Goal: Task Accomplishment & Management: Manage account settings

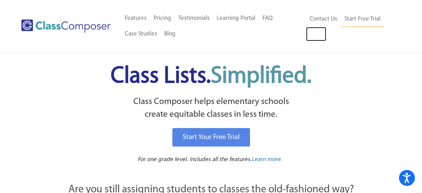
click at [317, 33] on link "Log In" at bounding box center [316, 34] width 20 height 14
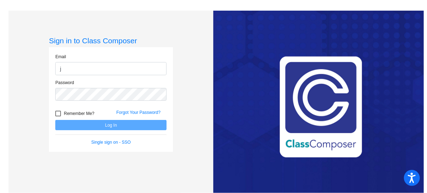
type input "jwilliams2@weatherfordisd.com"
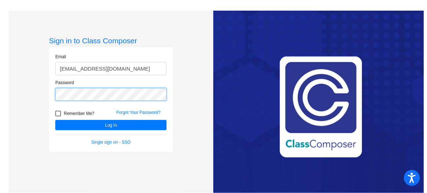
click at [55, 120] on button "Log In" at bounding box center [110, 125] width 111 height 10
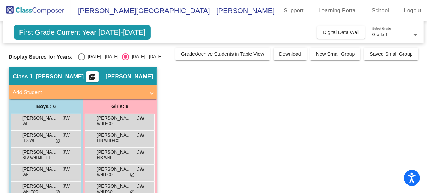
click at [37, 118] on span "Alexander Wyatt" at bounding box center [39, 118] width 35 height 7
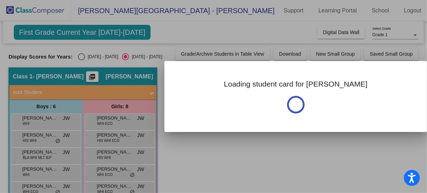
click at [37, 118] on div at bounding box center [213, 96] width 427 height 193
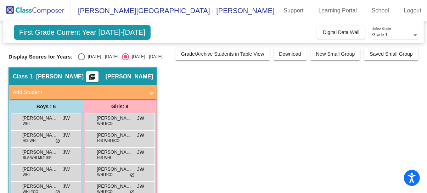
click at [50, 119] on span "Alexander Wyatt" at bounding box center [39, 118] width 35 height 7
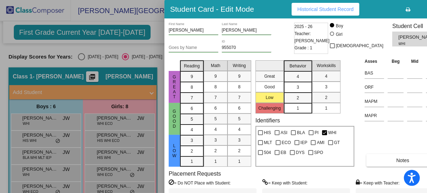
click at [57, 143] on div at bounding box center [213, 96] width 427 height 193
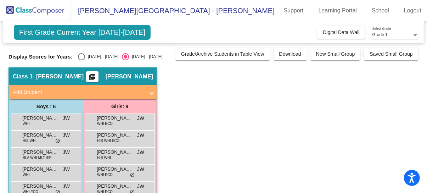
click at [38, 143] on div "Alijah Rubalcaba HIS WHI JW lock do_not_disturb_alt" at bounding box center [45, 138] width 68 height 15
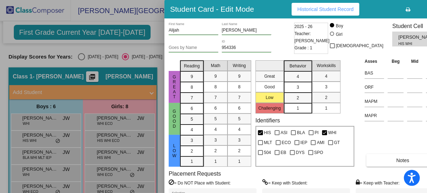
click at [41, 157] on div at bounding box center [213, 96] width 427 height 193
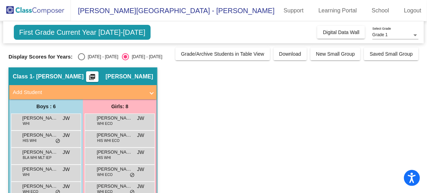
click at [42, 156] on span "BLA WHI MLT IEP" at bounding box center [37, 157] width 29 height 5
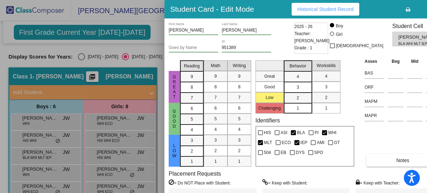
click at [82, 57] on div at bounding box center [213, 96] width 427 height 193
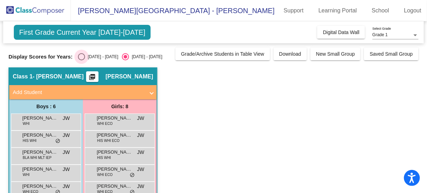
click at [82, 57] on div "Select an option" at bounding box center [81, 56] width 7 height 7
click at [82, 60] on input "2024 - 2025" at bounding box center [81, 60] width 0 height 0
radio input "true"
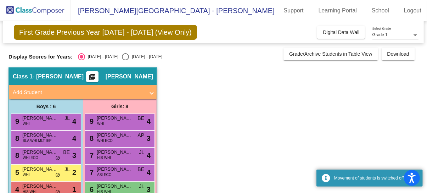
click at [57, 124] on div "9 Declan Cornelson WHI JL lock do_not_disturb_alt 4" at bounding box center [45, 121] width 68 height 15
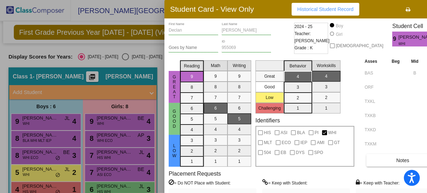
click at [57, 140] on div at bounding box center [213, 96] width 427 height 193
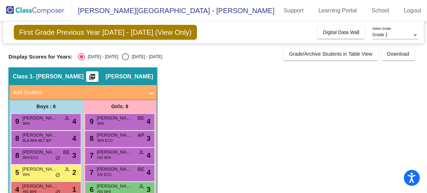
click at [57, 140] on div "8 Carter Talley BLA WHI MLT IEP lock do_not_disturb_alt 4" at bounding box center [45, 138] width 68 height 15
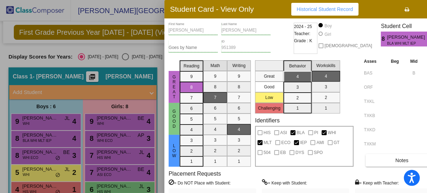
click at [46, 153] on div at bounding box center [213, 96] width 427 height 193
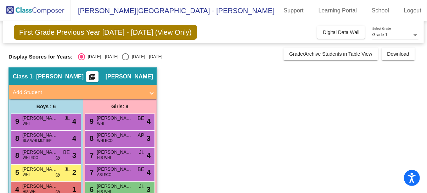
click at [46, 153] on span "Granger Fowler" at bounding box center [39, 152] width 35 height 7
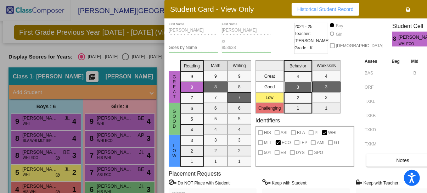
click at [40, 174] on div at bounding box center [213, 96] width 427 height 193
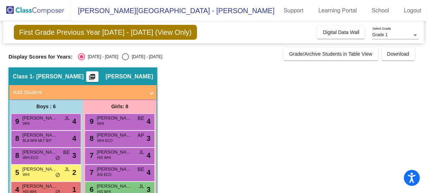
click at [40, 174] on div "5 Alexander Wyatt WHI JL lock do_not_disturb_alt 2" at bounding box center [45, 172] width 68 height 15
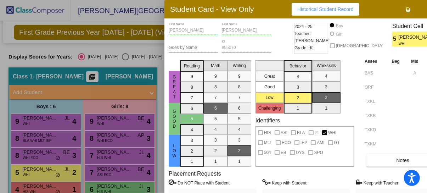
click at [427, 10] on icon "button" at bounding box center [431, 9] width 4 height 5
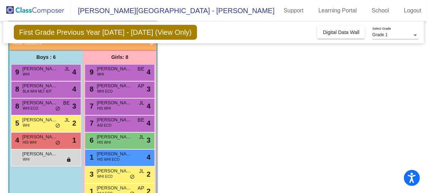
scroll to position [68, 0]
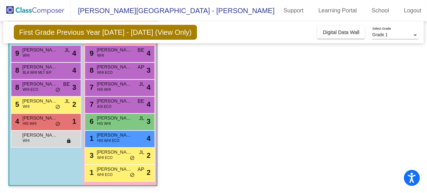
click at [57, 123] on span "do_not_disturb_alt" at bounding box center [57, 124] width 5 height 6
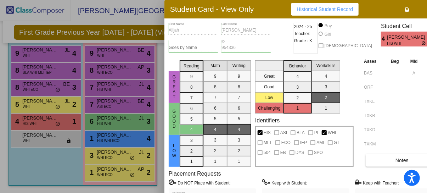
click at [43, 140] on div at bounding box center [213, 96] width 427 height 193
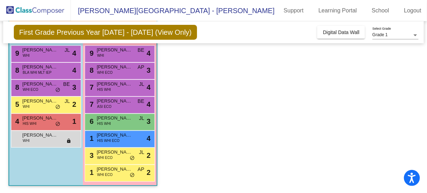
click at [55, 140] on div "Jaxson Salazar WHI lock do_not_disturb_alt" at bounding box center [45, 138] width 68 height 15
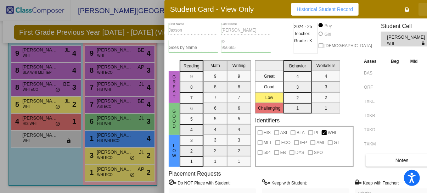
click at [427, 10] on icon "button" at bounding box center [430, 9] width 4 height 5
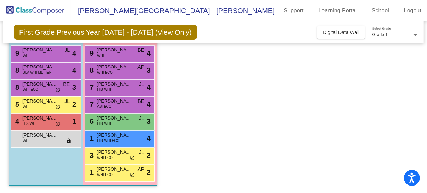
scroll to position [0, 0]
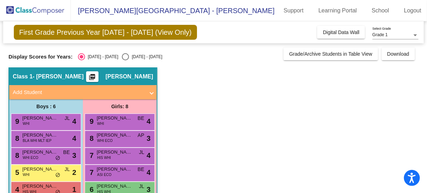
click at [132, 124] on div "9 Riley Harmon WHI BE lock do_not_disturb_alt 4" at bounding box center [120, 121] width 68 height 15
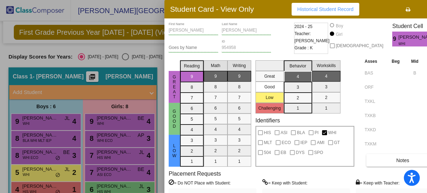
click at [427, 12] on icon "button" at bounding box center [431, 9] width 4 height 5
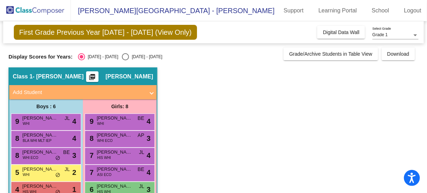
click at [133, 142] on div "8 Aerilynn Hargrove-Smith WHI ECO AP lock do_not_disturb_alt 3" at bounding box center [120, 138] width 68 height 15
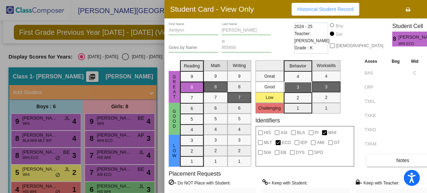
click at [420, 15] on button "button" at bounding box center [431, 9] width 23 height 13
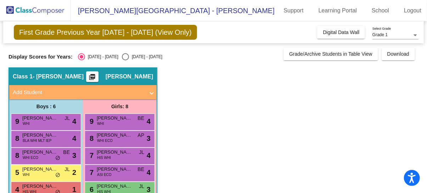
click at [130, 159] on div "7 Isabelle Lopez HIS WHI JL lock do_not_disturb_alt 4" at bounding box center [120, 155] width 68 height 15
